Goal: Use online tool/utility: Utilize a website feature to perform a specific function

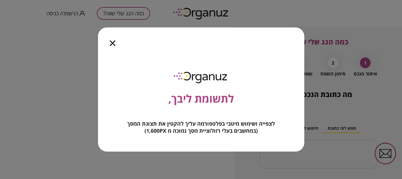
click at [112, 44] on icon "button" at bounding box center [113, 43] width 6 height 6
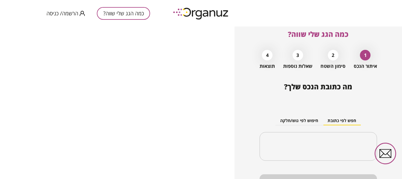
scroll to position [29, 0]
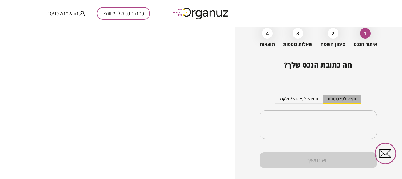
click at [338, 99] on button "חפש לפי כתובת" at bounding box center [342, 98] width 38 height 9
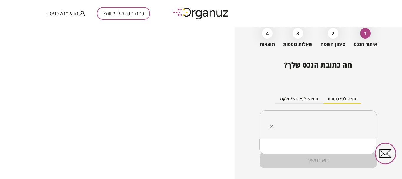
click at [346, 119] on input "text" at bounding box center [320, 124] width 99 height 15
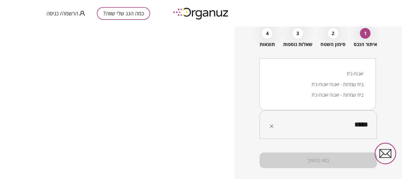
click at [326, 82] on li "בית שמחות - יאנוח יאנוח-ג'ת" at bounding box center [317, 84] width 101 height 11
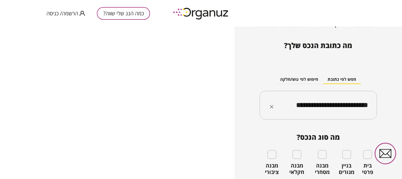
scroll to position [59, 0]
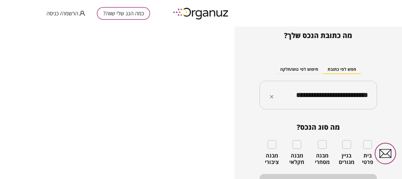
type input "**********"
click at [365, 149] on div "בית פרטי" at bounding box center [367, 152] width 19 height 25
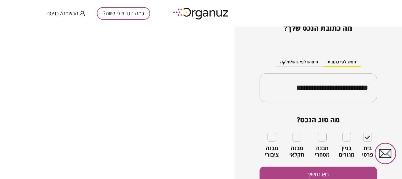
scroll to position [69, 0]
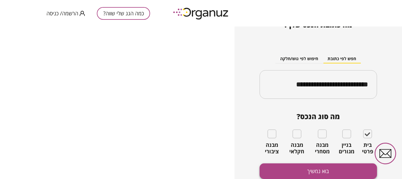
click at [329, 171] on button "בוא נמשיך" at bounding box center [318, 171] width 117 height 16
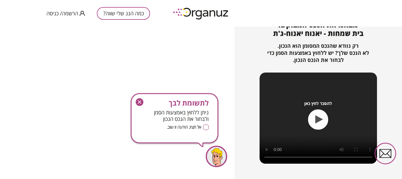
click at [320, 119] on icon "button" at bounding box center [319, 119] width 8 height 8
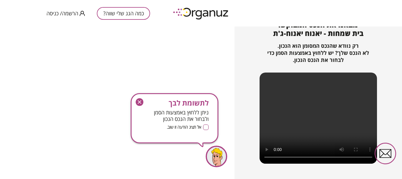
scroll to position [87, 0]
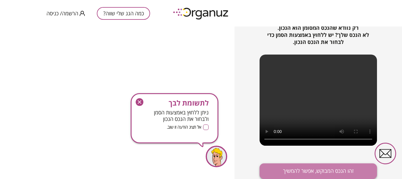
click at [326, 170] on button "זהו הנכס המבוקש, אפשר להמשיך" at bounding box center [318, 171] width 117 height 16
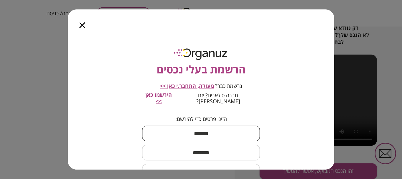
click at [244, 125] on input "text" at bounding box center [201, 132] width 118 height 17
type input "****"
click at [251, 144] on input "text" at bounding box center [201, 152] width 118 height 17
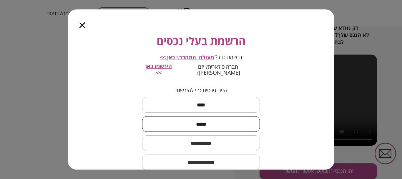
scroll to position [29, 0]
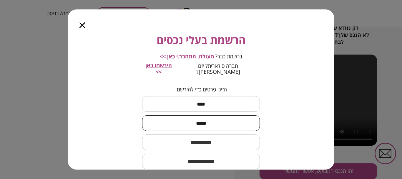
type input "*****"
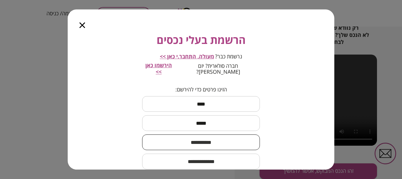
click at [251, 144] on input "text" at bounding box center [201, 141] width 118 height 17
type input "**********"
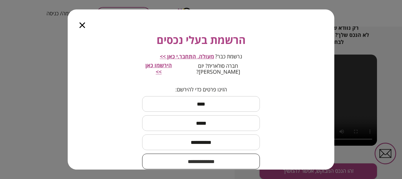
click at [210, 156] on input "email" at bounding box center [201, 160] width 118 height 17
click at [208, 158] on input "email" at bounding box center [201, 160] width 118 height 17
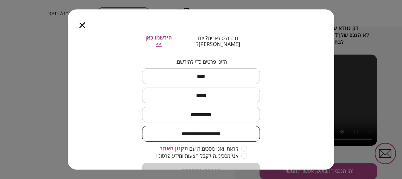
scroll to position [76, 0]
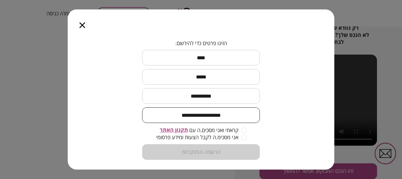
type input "**********"
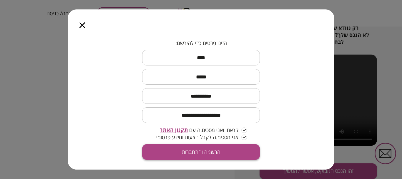
click at [206, 144] on button "הרשמה והתחברות" at bounding box center [201, 152] width 118 height 16
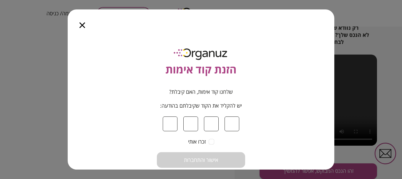
type input "*"
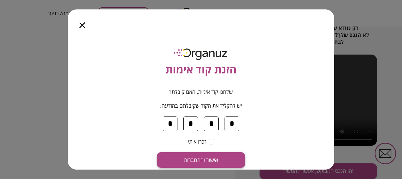
type input "*"
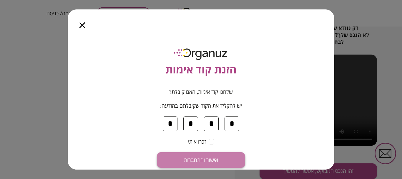
click at [205, 156] on button "אישור והתחברות" at bounding box center [201, 160] width 88 height 16
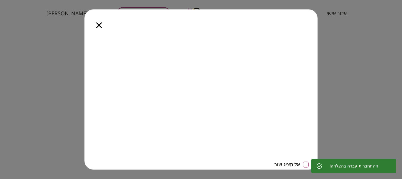
scroll to position [6, 0]
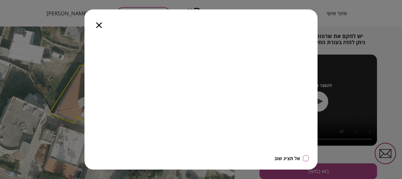
click at [98, 25] on icon "button" at bounding box center [99, 25] width 6 height 6
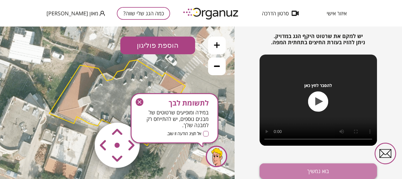
click at [298, 168] on button "בוא נמשיך" at bounding box center [318, 171] width 117 height 16
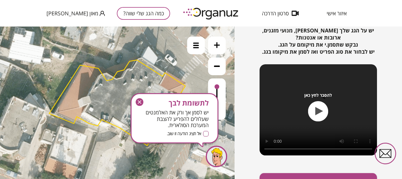
scroll to position [86, 0]
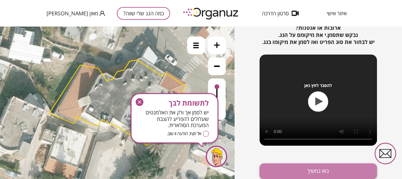
click at [298, 168] on button "בוא נמשיך" at bounding box center [318, 171] width 117 height 16
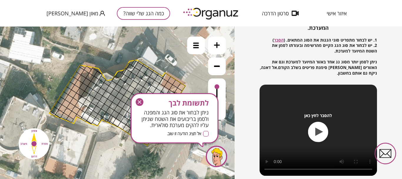
click at [313, 135] on icon "button" at bounding box center [318, 132] width 20 height 20
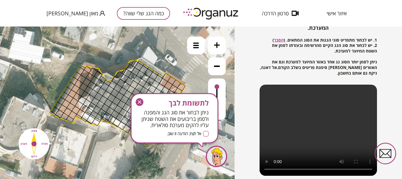
scroll to position [115, 0]
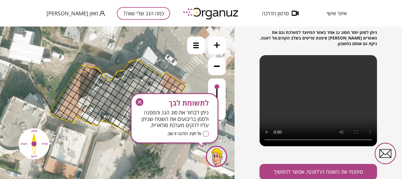
click at [141, 104] on icon "button" at bounding box center [140, 102] width 8 height 8
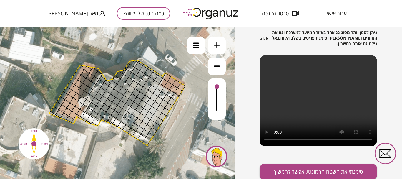
drag, startPoint x: 137, startPoint y: 72, endPoint x: 119, endPoint y: 86, distance: 22.4
click at [122, 85] on div at bounding box center [121, 83] width 9 height 9
click at [67, 101] on div at bounding box center [69, 98] width 9 height 9
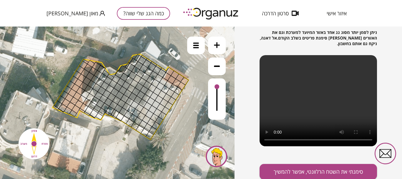
drag, startPoint x: 33, startPoint y: 141, endPoint x: 36, endPoint y: 135, distance: 6.7
click at [36, 135] on img at bounding box center [34, 143] width 38 height 38
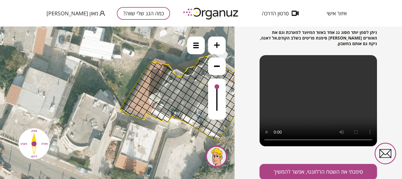
drag, startPoint x: 36, startPoint y: 135, endPoint x: 103, endPoint y: 137, distance: 67.1
click at [103, 137] on div ".st0 { fill: #FFFFFF; } 10" at bounding box center [117, 102] width 235 height 152
click at [43, 142] on img at bounding box center [34, 143] width 38 height 38
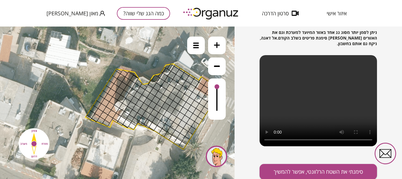
drag, startPoint x: 34, startPoint y: 144, endPoint x: 0, endPoint y: 176, distance: 47.0
click at [0, 151] on div ".st0 { fill: #FFFFFF; } 10" at bounding box center [117, 102] width 235 height 152
drag, startPoint x: 150, startPoint y: 94, endPoint x: 159, endPoint y: 107, distance: 16.2
click at [340, 171] on button "סימנתי את השטח הרלוונטי, אפשר להמשיך" at bounding box center [318, 172] width 117 height 16
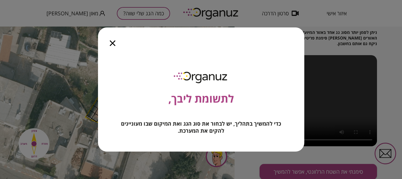
click at [112, 43] on icon "button" at bounding box center [113, 43] width 6 height 6
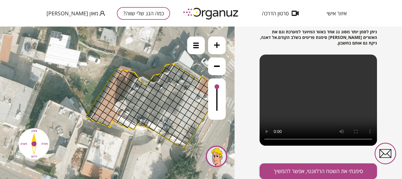
drag, startPoint x: 315, startPoint y: 116, endPoint x: 307, endPoint y: 116, distance: 7.7
click at [307, 116] on video at bounding box center [318, 99] width 117 height 91
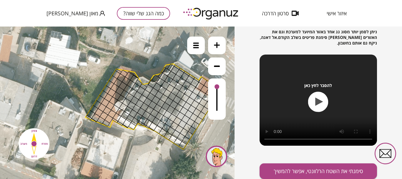
click at [318, 106] on icon "button" at bounding box center [318, 102] width 20 height 20
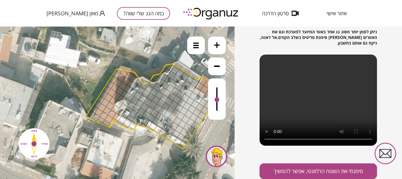
drag, startPoint x: 215, startPoint y: 88, endPoint x: 214, endPoint y: 100, distance: 12.1
click at [214, 100] on div at bounding box center [217, 98] width 18 height 41
click at [43, 143] on img at bounding box center [34, 143] width 38 height 38
click at [22, 143] on img at bounding box center [34, 143] width 38 height 38
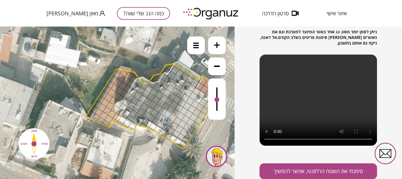
click at [35, 142] on img at bounding box center [34, 143] width 38 height 38
click at [33, 142] on img at bounding box center [34, 143] width 38 height 38
click at [34, 127] on img at bounding box center [34, 143] width 38 height 38
click at [32, 158] on img at bounding box center [34, 143] width 38 height 38
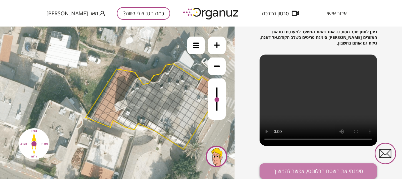
click at [290, 168] on button "סימנתי את השטח הרלוונטי, אפשר להמשיך" at bounding box center [318, 171] width 117 height 16
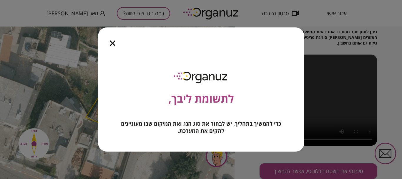
click at [111, 41] on icon "button" at bounding box center [113, 43] width 6 height 6
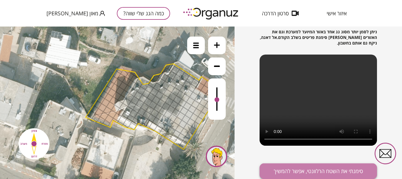
click at [351, 173] on button "סימנתי את השטח הרלוונטי, אפשר להמשיך" at bounding box center [318, 171] width 117 height 16
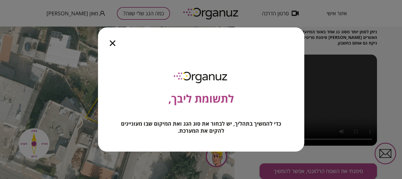
click at [112, 41] on icon "button" at bounding box center [113, 43] width 6 height 6
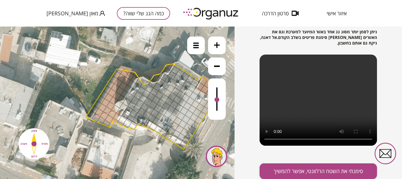
click at [304, 120] on video at bounding box center [318, 99] width 117 height 91
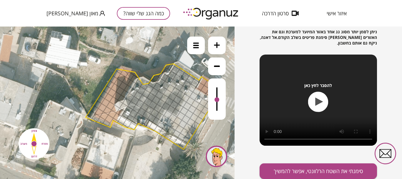
click at [315, 102] on icon "button" at bounding box center [319, 101] width 8 height 8
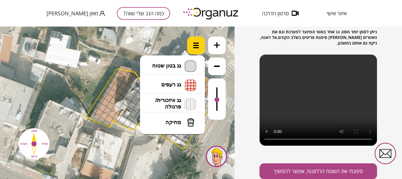
click at [199, 43] on div at bounding box center [196, 45] width 18 height 18
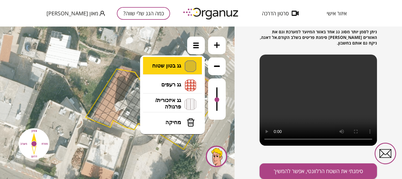
click at [175, 65] on li "גג בטון שטוח מפלס א א מפלס ב ב מפלס ג ג" at bounding box center [173, 66] width 62 height 19
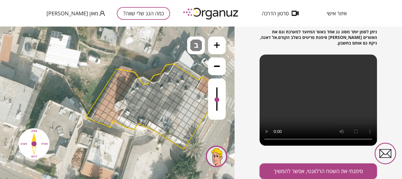
click at [174, 89] on div ".st0 { fill: #FFFFFF; } 10" at bounding box center [117, 102] width 235 height 152
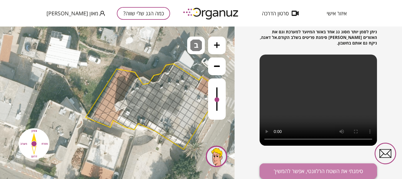
click at [311, 170] on button "סימנתי את השטח הרלוונטי, אפשר להמשיך" at bounding box center [318, 171] width 117 height 16
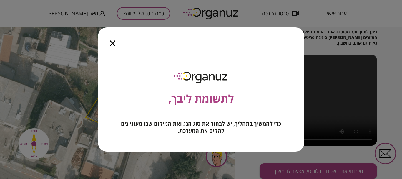
click at [114, 43] on icon "button" at bounding box center [113, 43] width 6 height 6
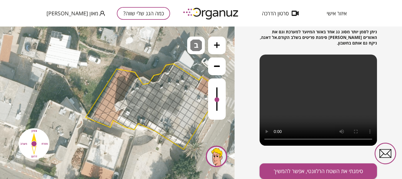
click at [215, 64] on icon at bounding box center [217, 66] width 6 height 6
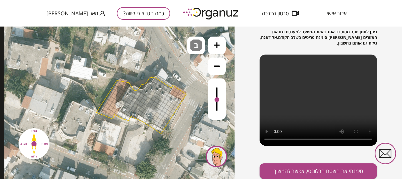
click at [215, 64] on icon at bounding box center [217, 66] width 6 height 6
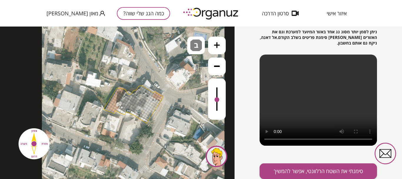
click at [147, 102] on div at bounding box center [146, 103] width 4 height 4
click at [131, 102] on div at bounding box center [131, 102] width 4 height 4
click at [144, 94] on div at bounding box center [144, 96] width 4 height 4
click at [335, 170] on button "סימנתי את השטח הרלוונטי, אפשר להמשיך" at bounding box center [318, 171] width 117 height 16
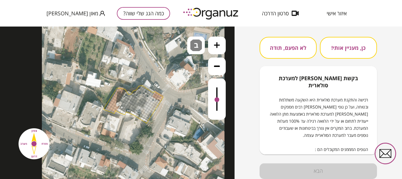
scroll to position [5, 0]
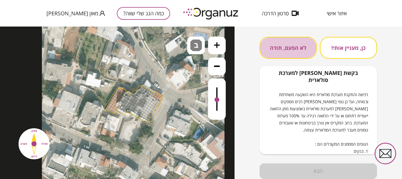
click at [292, 46] on button "לא הפעם, תודה" at bounding box center [288, 48] width 57 height 22
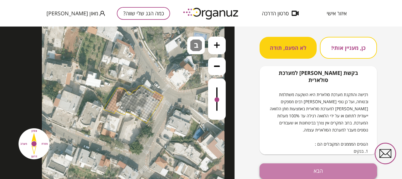
click at [318, 170] on button "הבא" at bounding box center [318, 171] width 117 height 16
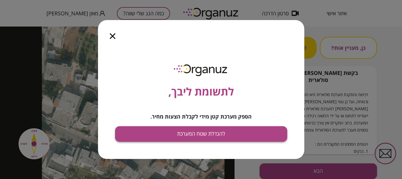
click at [206, 134] on button "להגדלת שטח המערכת" at bounding box center [201, 134] width 172 height 16
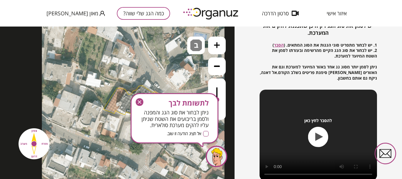
click at [210, 133] on div "לתשומת לבך ניתן לבחור את סוג הגג והמפנה ולסמן בריבועים את השטח שניתן עליו להקים…" at bounding box center [175, 118] width 88 height 50
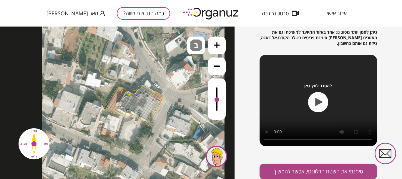
scroll to position [116, 0]
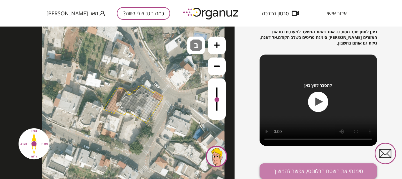
click at [315, 168] on button "סימנתי את השטח הרלוונטי, אפשר להמשיך" at bounding box center [318, 171] width 117 height 16
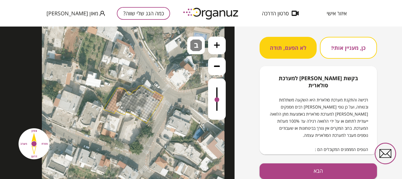
scroll to position [81, 0]
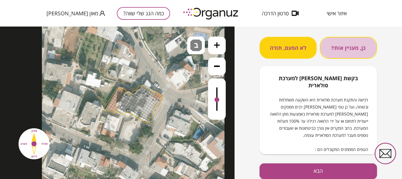
click at [335, 50] on button "כן, מעניין אותי!" at bounding box center [348, 48] width 57 height 22
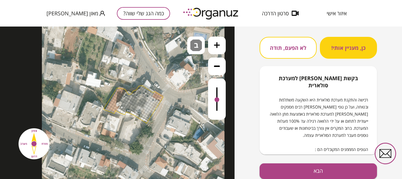
click at [340, 155] on div "רוצה לקבל הצעה למימון עבור המערכת? כן, מעניין אותי! לא הפעם, תודה בקשת [PERSON_…" at bounding box center [318, 85] width 117 height 152
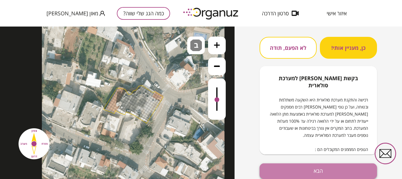
click at [322, 168] on button "הבא" at bounding box center [318, 171] width 117 height 16
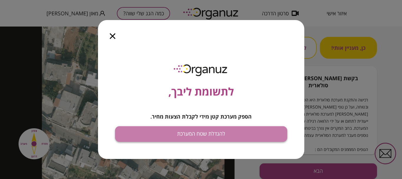
click at [221, 138] on button "להגדלת שטח המערכת" at bounding box center [201, 134] width 172 height 16
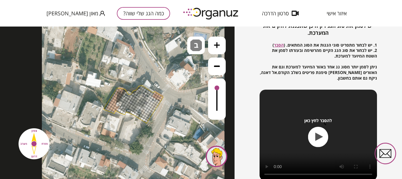
drag, startPoint x: 217, startPoint y: 94, endPoint x: 218, endPoint y: 88, distance: 6.3
click at [218, 88] on div at bounding box center [217, 98] width 18 height 41
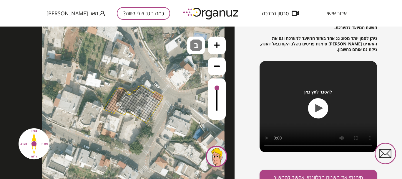
scroll to position [116, 0]
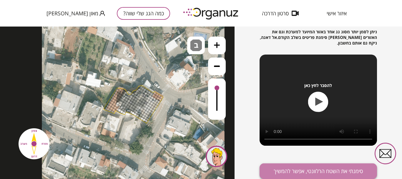
click at [318, 171] on button "סימנתי את השטח הרלוונטי, אפשר להמשיך" at bounding box center [318, 171] width 117 height 16
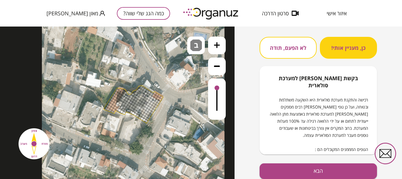
scroll to position [81, 0]
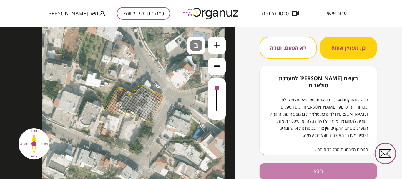
click at [318, 171] on button "הבא" at bounding box center [318, 171] width 117 height 16
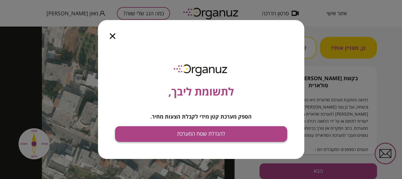
click at [224, 136] on button "להגדלת שטח המערכת" at bounding box center [201, 134] width 172 height 16
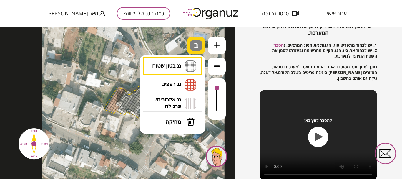
click at [199, 44] on span "ב" at bounding box center [197, 42] width 6 height 7
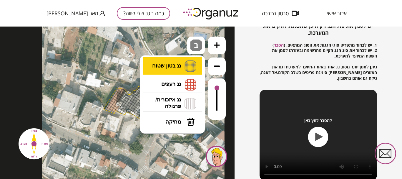
click at [166, 68] on li "גג בטון שטוח מפלס א א מפלס ב ב מפלס ג ג" at bounding box center [173, 66] width 62 height 18
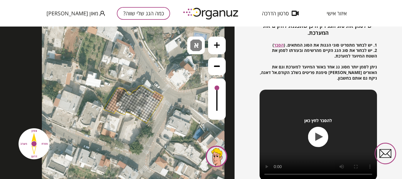
click at [169, 68] on div ".st0 { fill: #FFFFFF; } 10" at bounding box center [117, 102] width 235 height 152
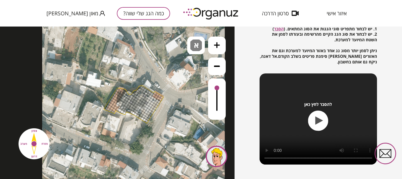
scroll to position [116, 0]
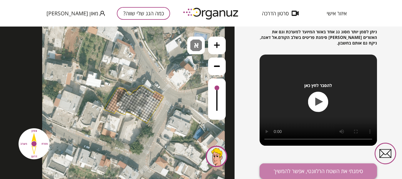
click at [321, 167] on button "סימנתי את השטח הרלוונטי, אפשר להמשיך" at bounding box center [318, 171] width 117 height 16
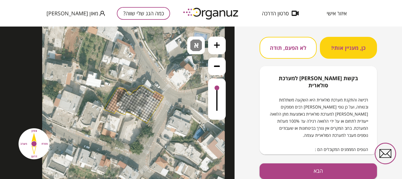
click at [288, 44] on button "לא הפעם, תודה" at bounding box center [288, 48] width 57 height 22
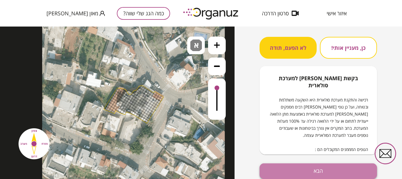
click at [315, 174] on button "הבא" at bounding box center [318, 171] width 117 height 16
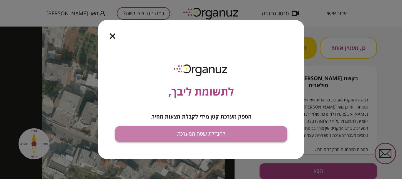
click at [221, 137] on button "להגדלת שטח המערכת" at bounding box center [201, 134] width 172 height 16
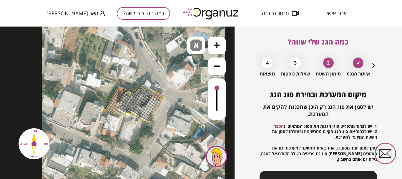
drag, startPoint x: 142, startPoint y: 106, endPoint x: 150, endPoint y: 97, distance: 12.5
click at [42, 13] on div at bounding box center [42, 13] width 0 height 0
drag, startPoint x: 150, startPoint y: 97, endPoint x: 146, endPoint y: 89, distance: 8.6
click at [42, 13] on div at bounding box center [42, 13] width 0 height 0
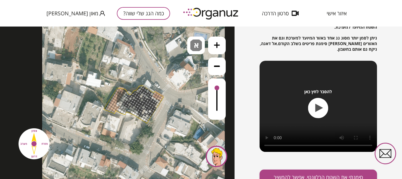
scroll to position [116, 0]
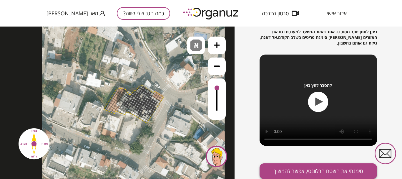
click at [318, 173] on button "סימנתי את השטח הרלוונטי, אפשר להמשיך" at bounding box center [318, 171] width 117 height 16
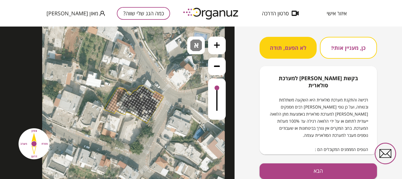
scroll to position [81, 0]
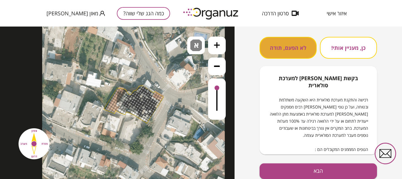
click at [276, 51] on button "לא הפעם, תודה" at bounding box center [288, 48] width 57 height 22
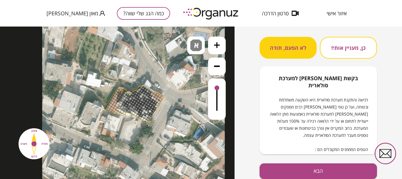
click at [212, 47] on div at bounding box center [117, 102] width 235 height 152
click at [198, 47] on div at bounding box center [117, 102] width 235 height 152
click at [312, 173] on button "הבא" at bounding box center [318, 171] width 117 height 16
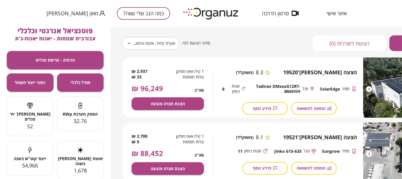
scroll to position [59, 0]
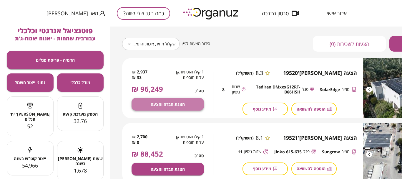
click at [173, 103] on span "הצגת חברה והצעה" at bounding box center [168, 104] width 34 height 5
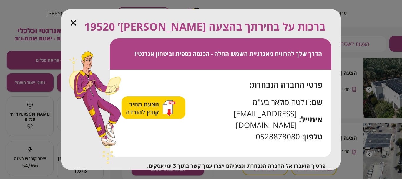
click at [73, 22] on icon "button" at bounding box center [74, 23] width 6 height 6
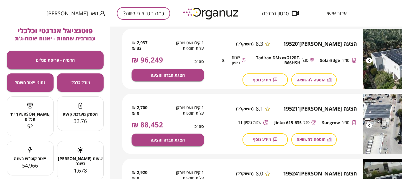
scroll to position [88, 0]
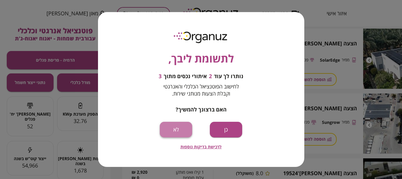
click at [170, 129] on button "לא" at bounding box center [176, 130] width 32 height 16
